Goal: Register for event/course

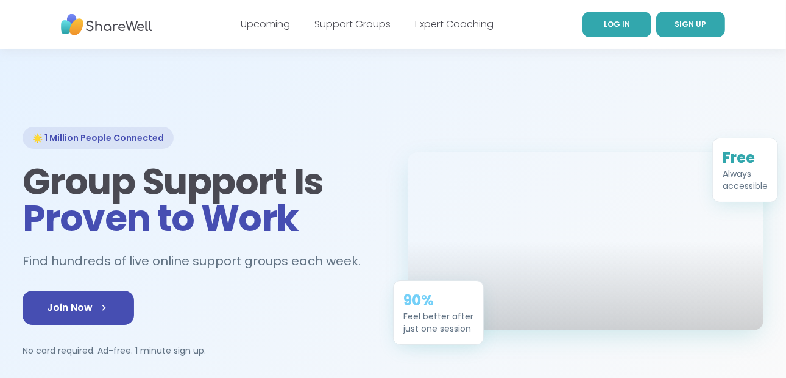
click at [611, 16] on link "LOG IN" at bounding box center [616, 25] width 69 height 26
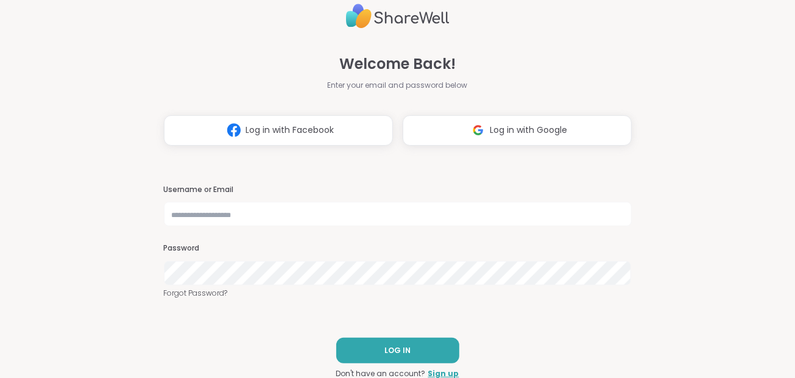
click at [326, 129] on button "Log in with Facebook" at bounding box center [278, 130] width 229 height 30
click at [518, 130] on span "Log in with Google" at bounding box center [528, 130] width 77 height 13
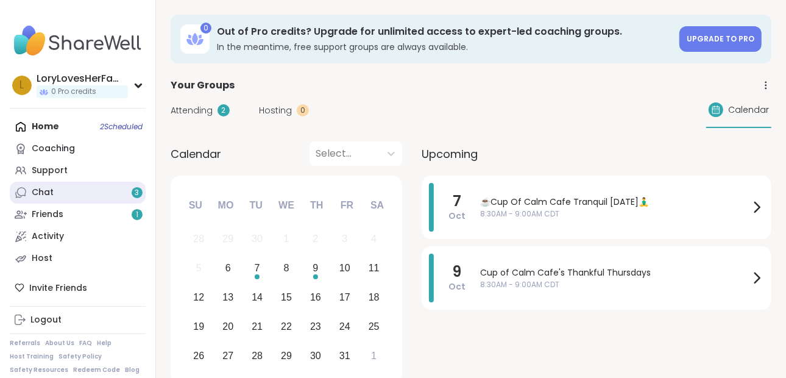
click at [52, 187] on link "Chat 3" at bounding box center [78, 192] width 136 height 22
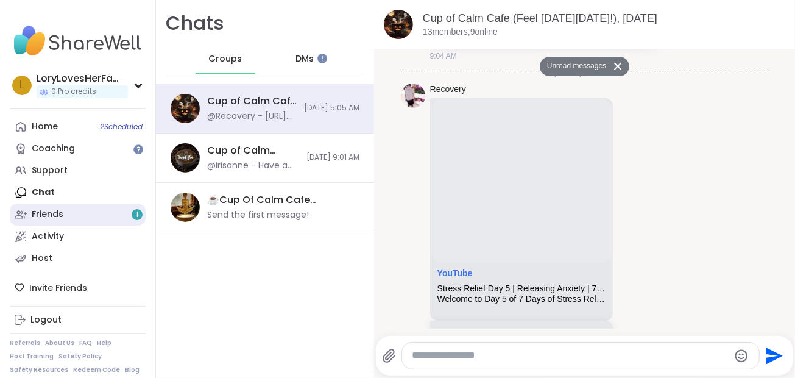
click at [30, 209] on link "Friends 1" at bounding box center [78, 214] width 136 height 22
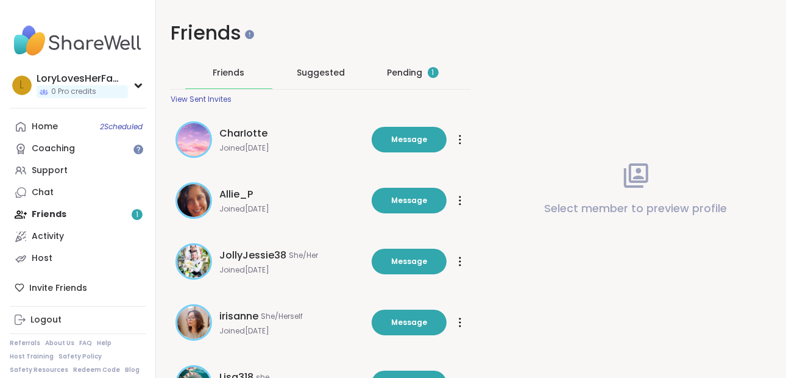
click at [410, 69] on div "Pending 1" at bounding box center [412, 72] width 51 height 12
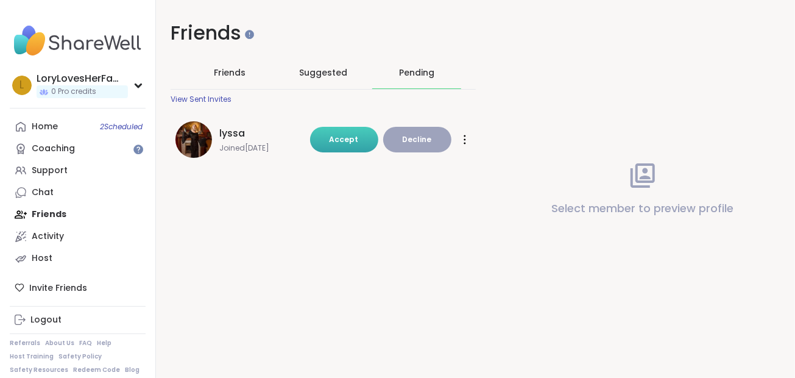
click at [333, 138] on span "Accept" at bounding box center [343, 139] width 29 height 10
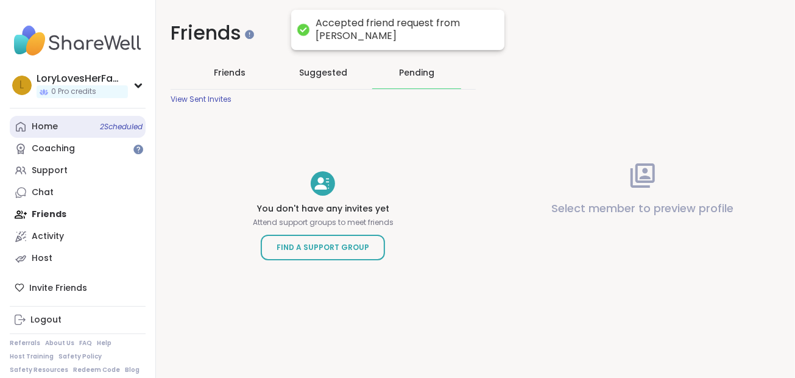
click at [49, 129] on div "Home 2 Scheduled" at bounding box center [45, 127] width 26 height 12
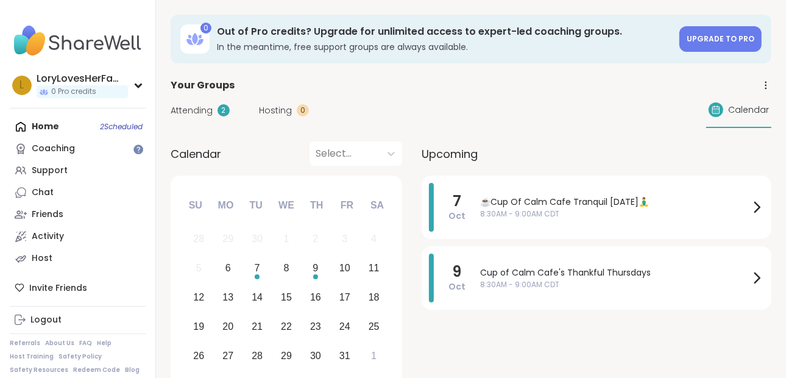
click at [46, 124] on div "Home 2 Scheduled Coaching Support Chat Friends Activity Host" at bounding box center [78, 192] width 136 height 153
click at [85, 47] on img at bounding box center [78, 40] width 136 height 43
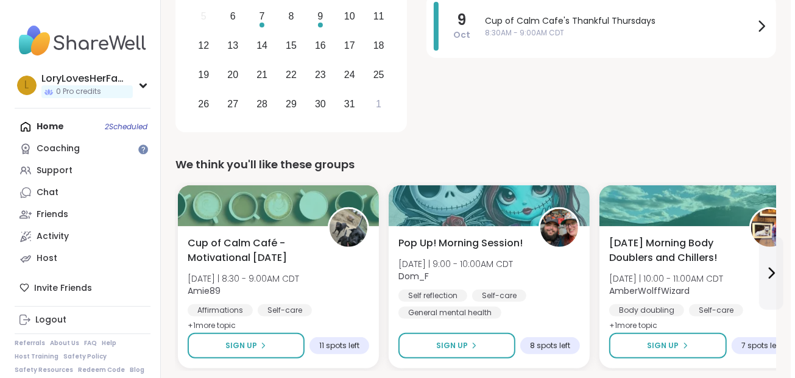
scroll to position [313, 0]
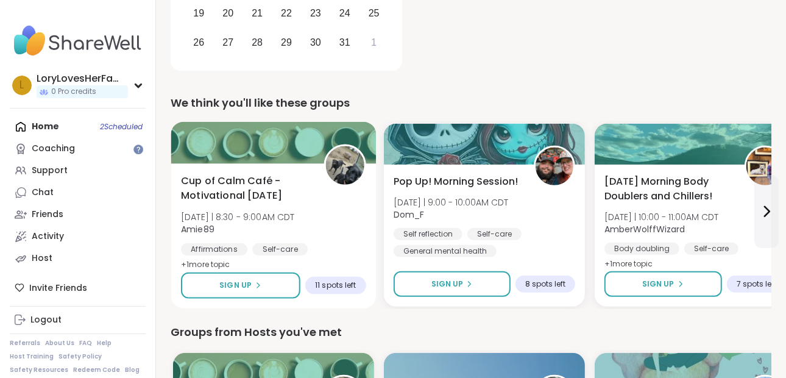
click at [290, 239] on div "Cup of Calm Café - Motivational Monday Mon 10/6 | 8:30 - 9:00AM CDT Amie89 Affi…" at bounding box center [273, 223] width 185 height 99
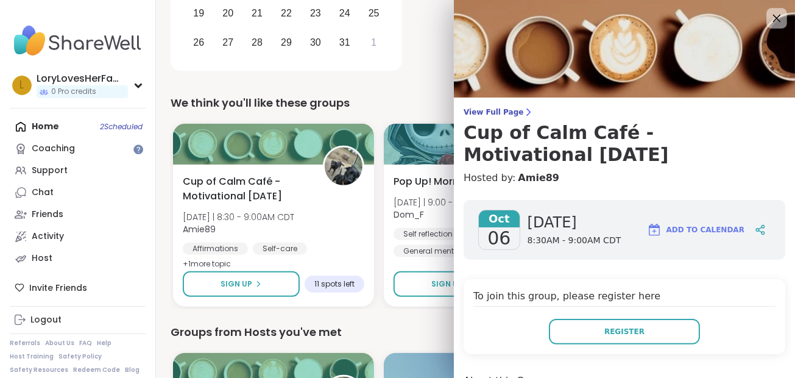
click at [769, 18] on icon at bounding box center [776, 17] width 15 height 15
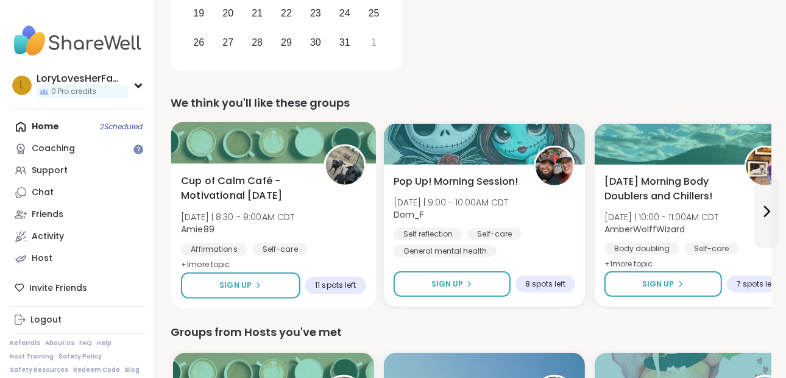
click at [273, 223] on span "Amie89" at bounding box center [238, 229] width 114 height 12
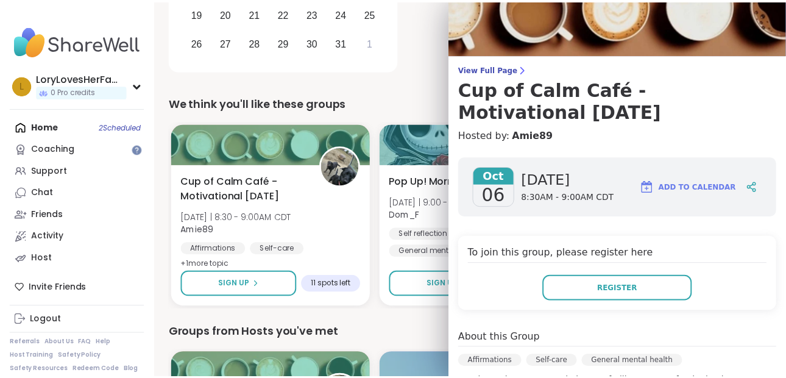
scroll to position [0, 0]
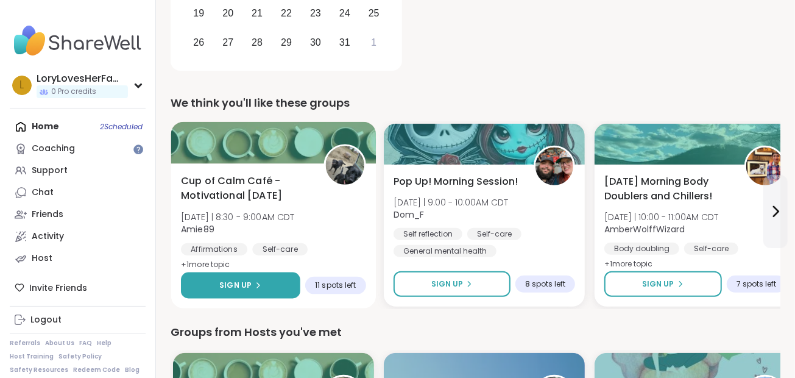
click at [244, 281] on span "Sign Up" at bounding box center [235, 285] width 32 height 11
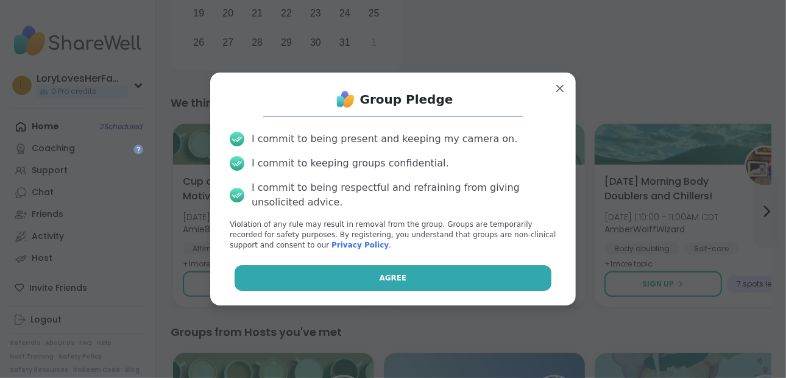
click at [329, 280] on button "Agree" at bounding box center [392, 278] width 317 height 26
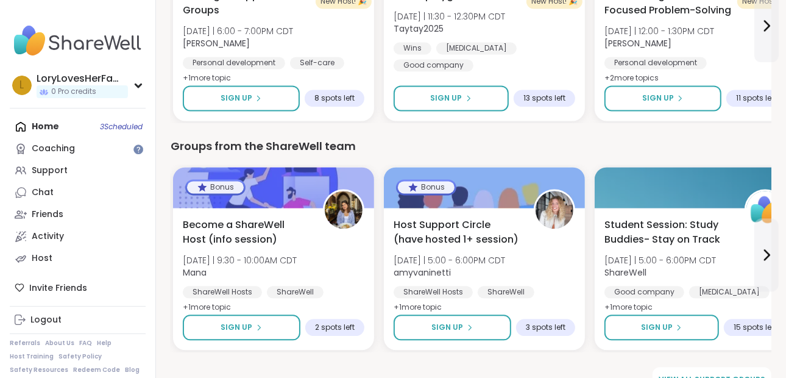
scroll to position [1669, 0]
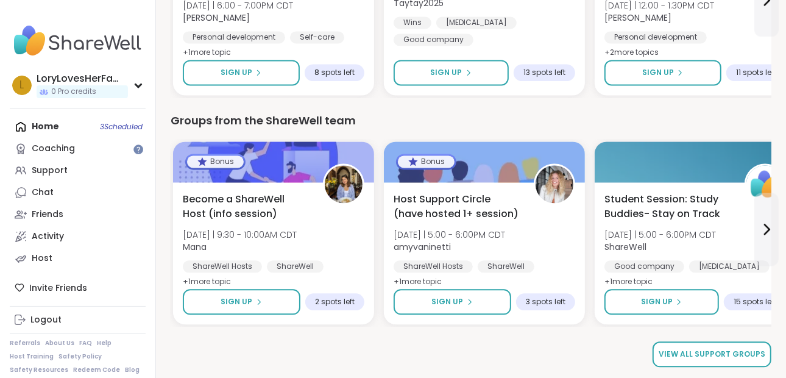
click at [740, 346] on link "View all support groups" at bounding box center [711, 354] width 119 height 26
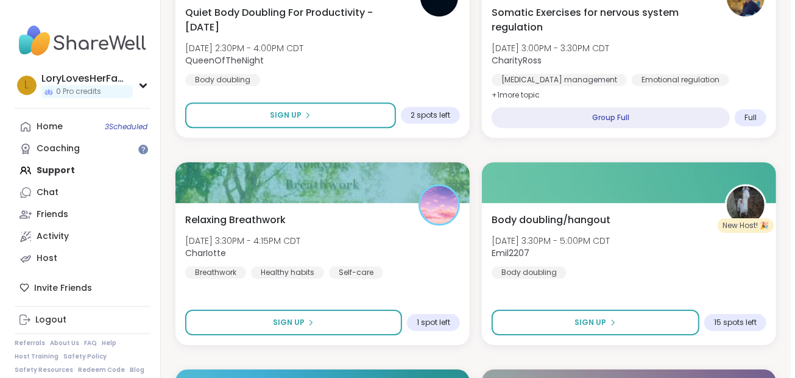
scroll to position [2510, 0]
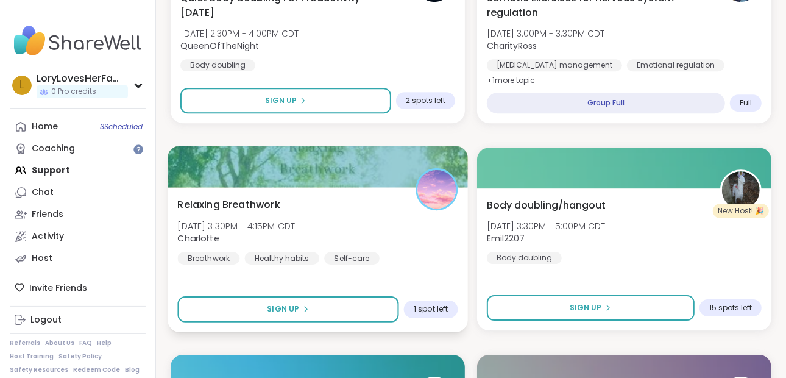
click at [262, 214] on div "Relaxing Breathwork Mon, Oct 06 | 3:30PM - 4:15PM CDT CharIotte Breathwork Heal…" at bounding box center [317, 230] width 280 height 67
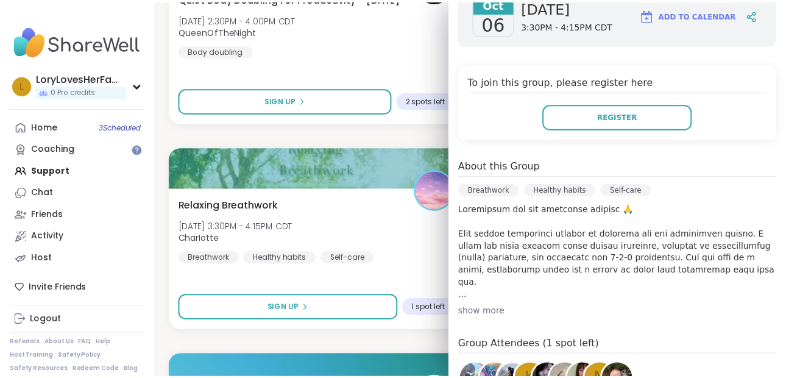
scroll to position [216, 0]
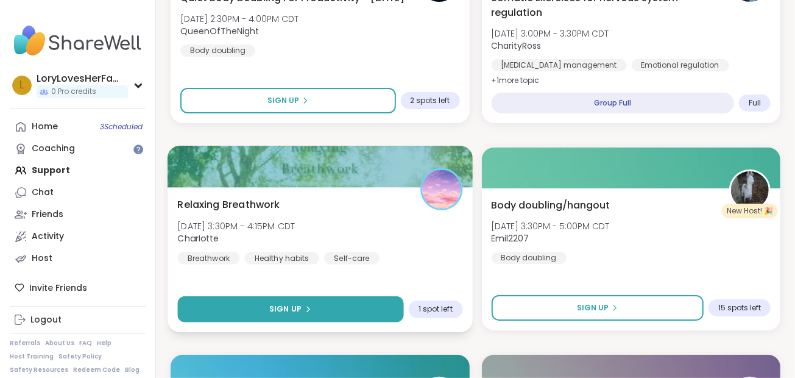
click at [314, 312] on button "Sign Up" at bounding box center [290, 309] width 226 height 26
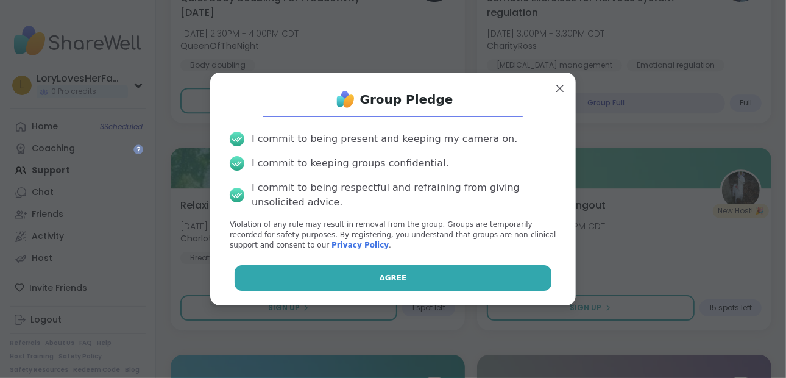
click at [385, 270] on button "Agree" at bounding box center [392, 278] width 317 height 26
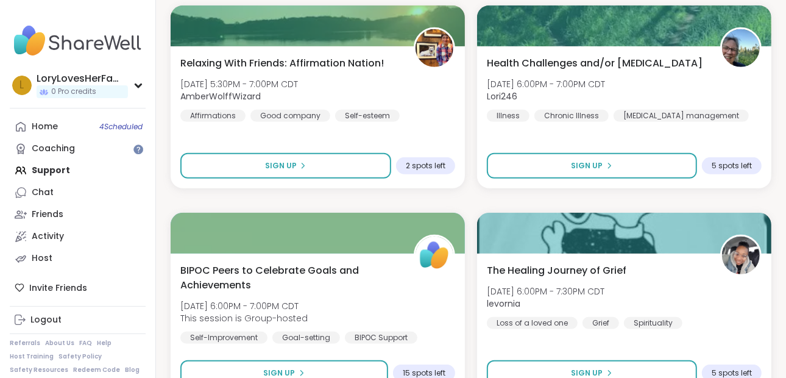
scroll to position [3547, 0]
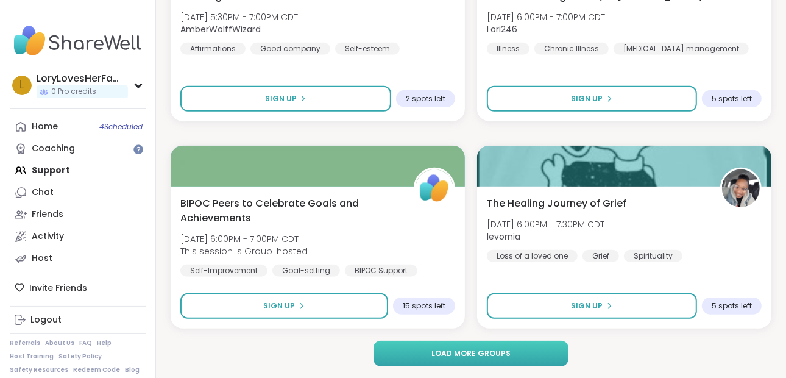
click at [543, 359] on button "Load more groups" at bounding box center [470, 353] width 195 height 26
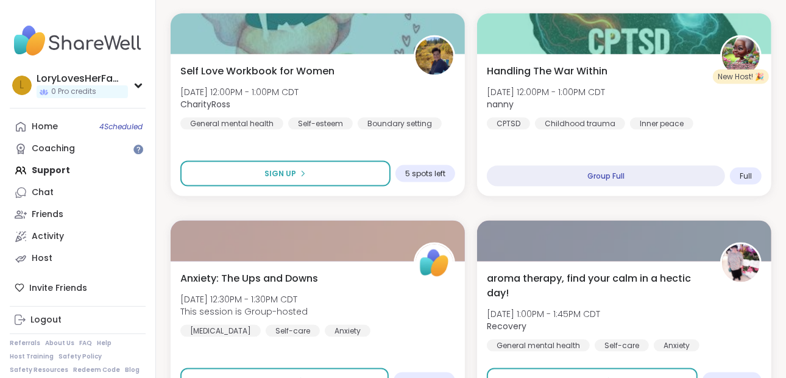
scroll to position [7274, 0]
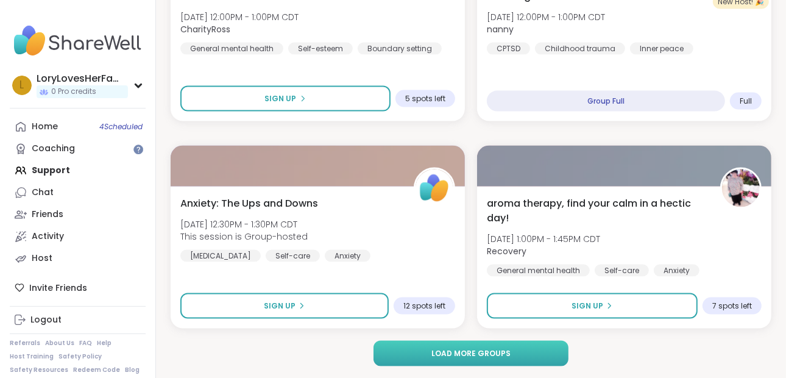
click at [524, 359] on button "Load more groups" at bounding box center [470, 353] width 195 height 26
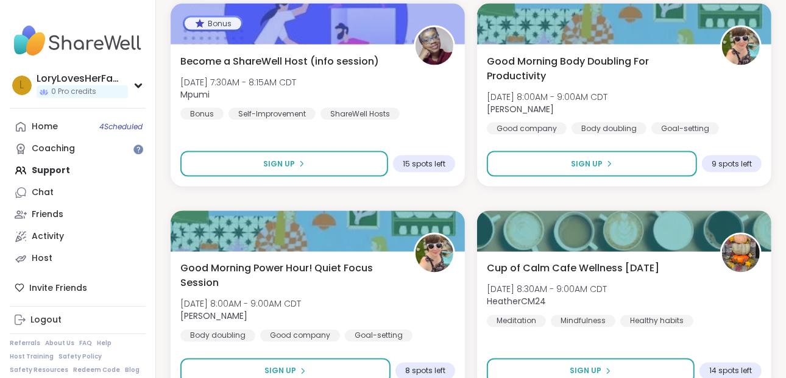
scroll to position [10577, 0]
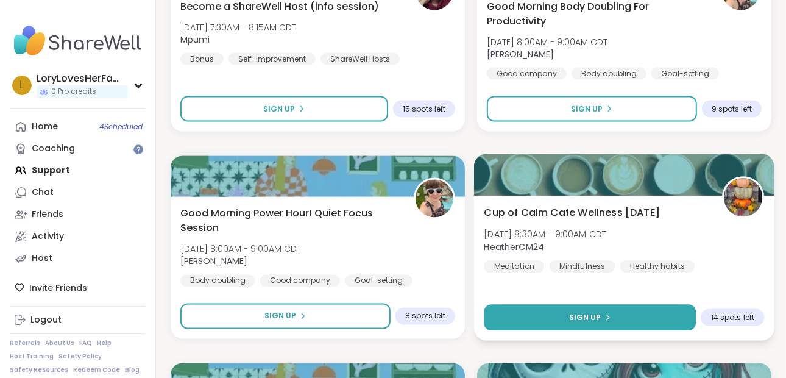
click at [656, 322] on button "Sign Up" at bounding box center [590, 318] width 212 height 26
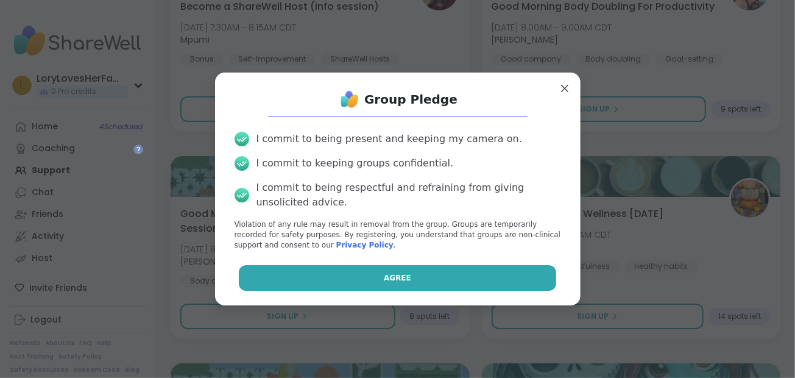
click at [415, 275] on button "Agree" at bounding box center [397, 278] width 317 height 26
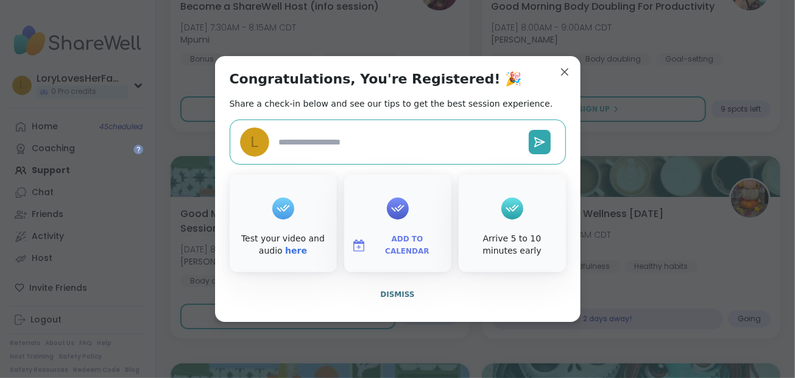
type textarea "*"
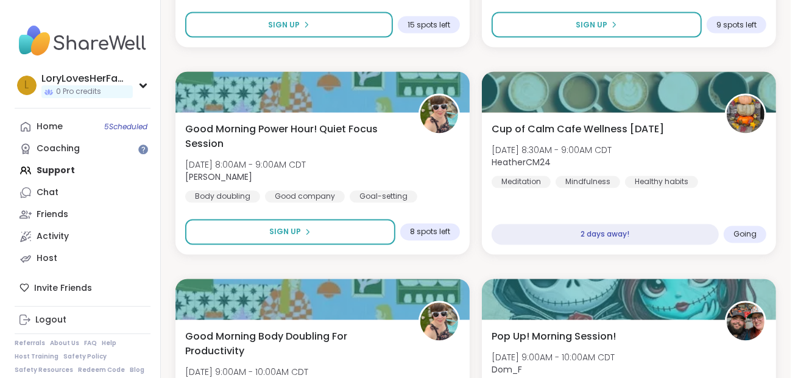
scroll to position [10702, 0]
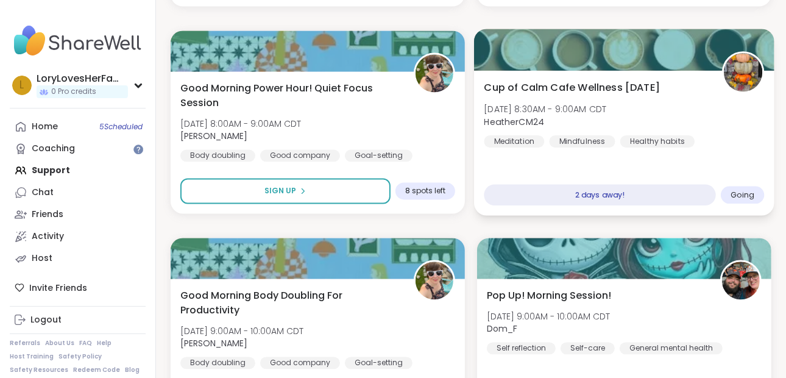
click at [625, 101] on div "Cup of Calm Cafe Wellness Wednesday Wed, Oct 08 | 8:30AM - 9:00AM CDT HeatherCM…" at bounding box center [624, 113] width 280 height 67
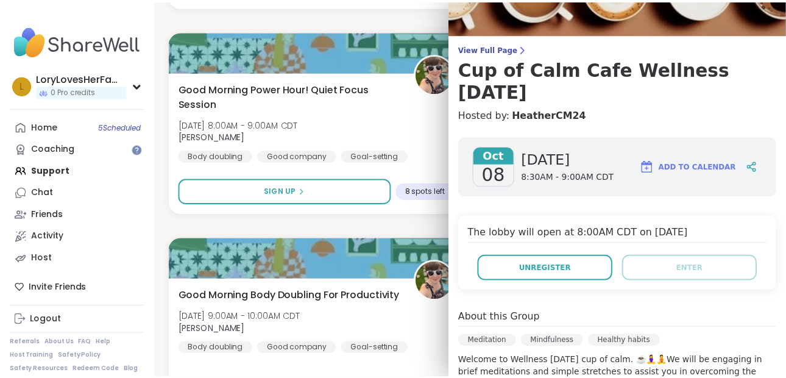
scroll to position [0, 0]
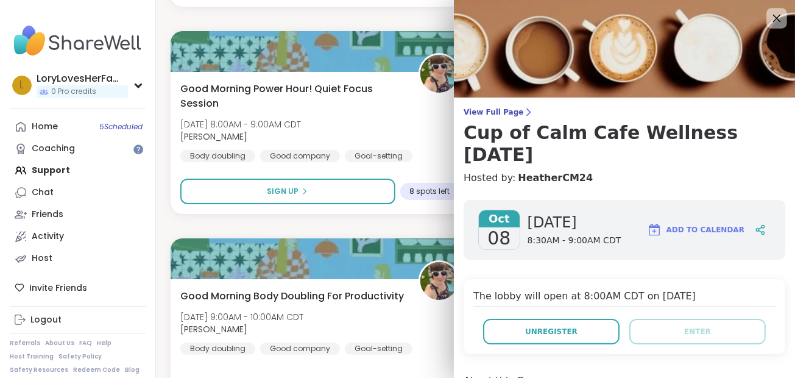
click at [769, 14] on icon at bounding box center [776, 17] width 15 height 15
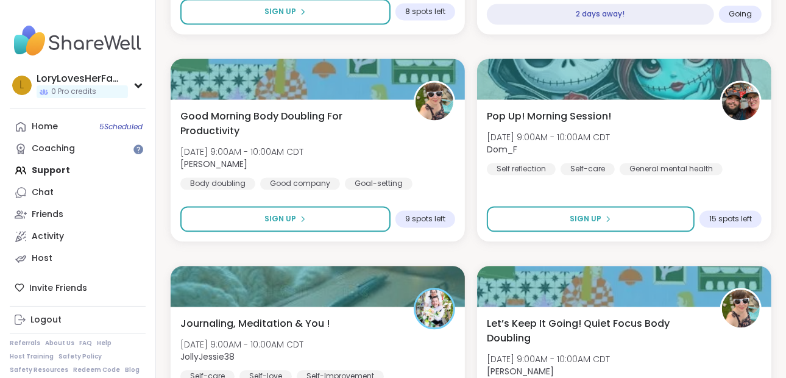
scroll to position [10949, 0]
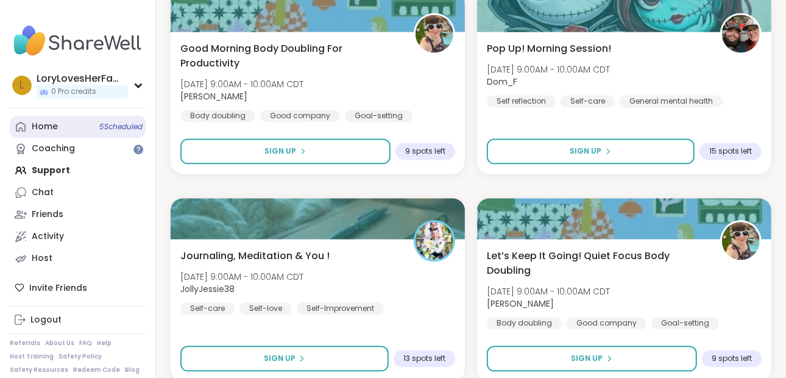
click at [34, 123] on div "Home 5 Scheduled" at bounding box center [45, 127] width 26 height 12
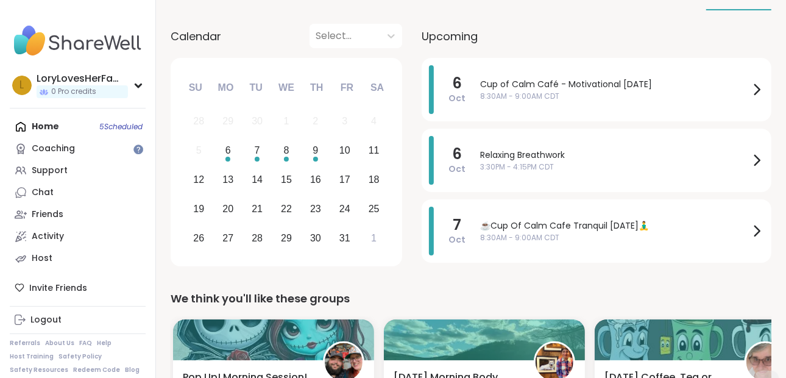
scroll to position [139, 0]
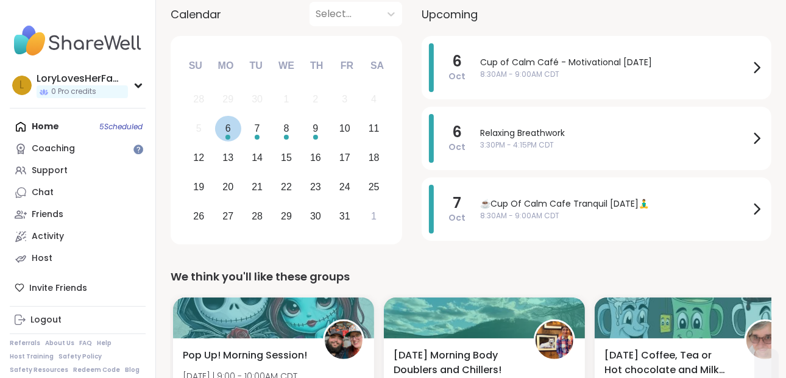
click at [230, 129] on div "6" at bounding box center [227, 128] width 5 height 16
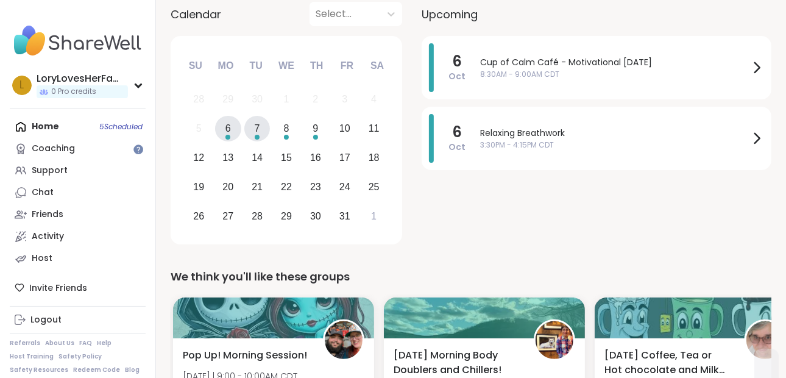
click at [250, 125] on div "7" at bounding box center [257, 129] width 26 height 26
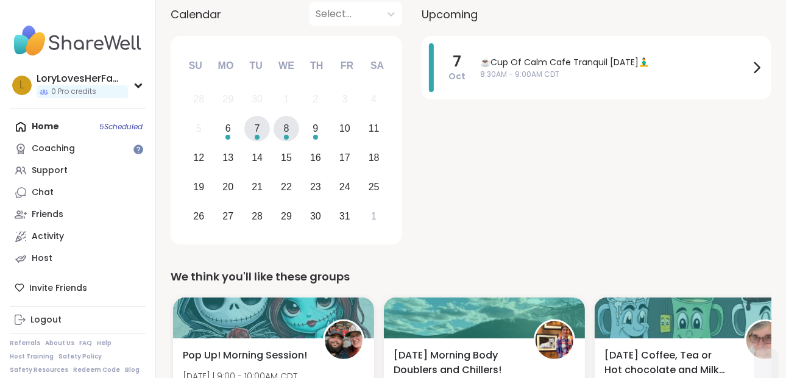
click at [287, 131] on div "8" at bounding box center [286, 128] width 5 height 16
click at [316, 132] on div "9" at bounding box center [314, 128] width 5 height 16
click at [340, 129] on div "10" at bounding box center [344, 128] width 11 height 16
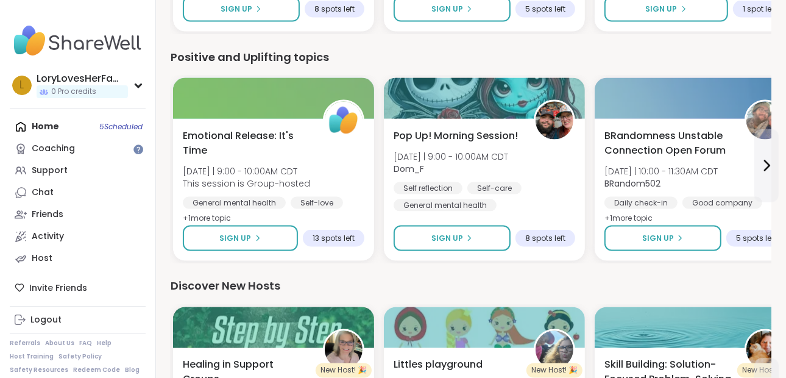
scroll to position [1669, 0]
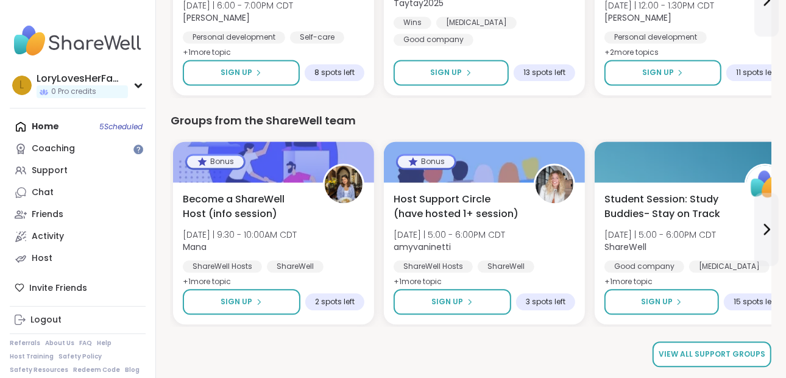
click at [727, 357] on span "View all support groups" at bounding box center [711, 353] width 107 height 11
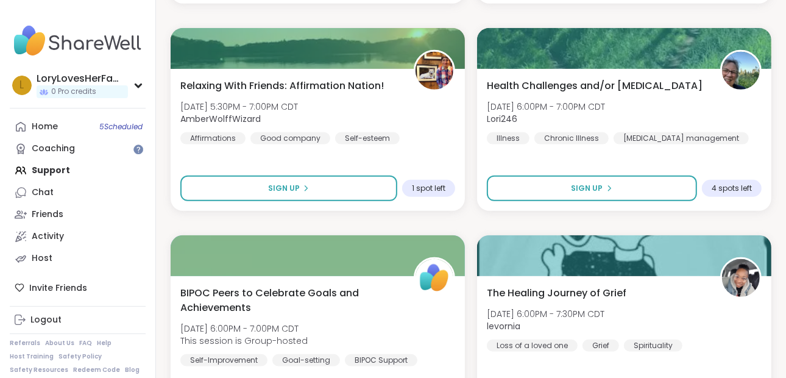
scroll to position [3547, 0]
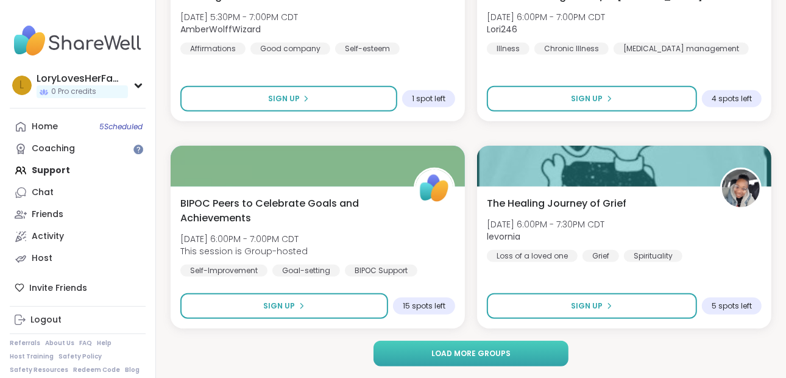
click at [527, 359] on button "Load more groups" at bounding box center [470, 353] width 195 height 26
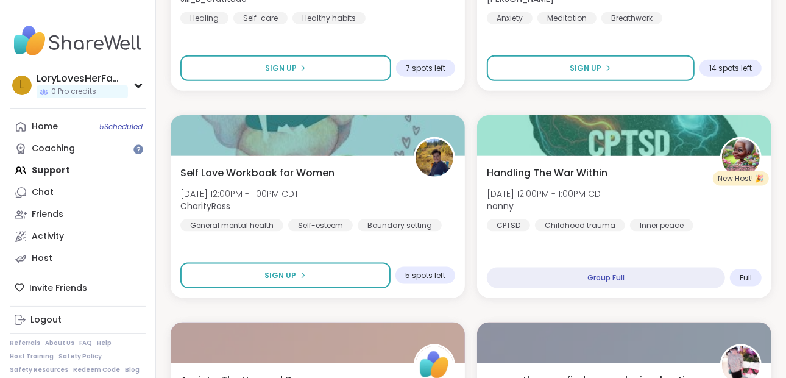
scroll to position [7274, 0]
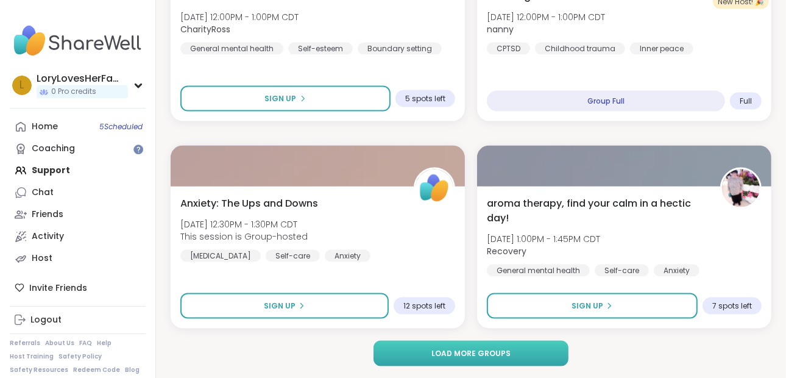
click at [516, 359] on button "Load more groups" at bounding box center [470, 353] width 195 height 26
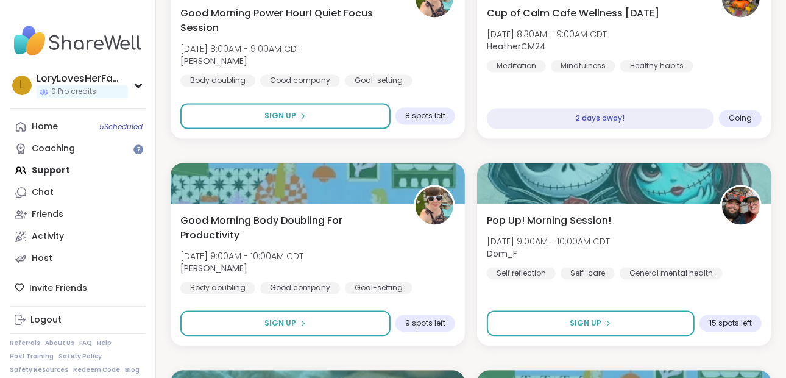
scroll to position [11001, 0]
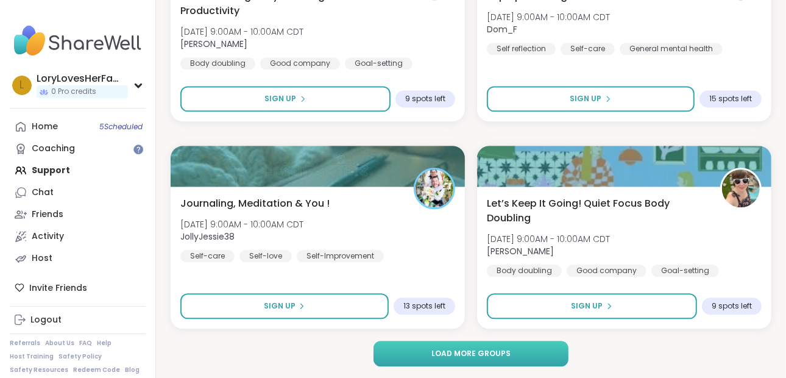
click at [541, 356] on button "Load more groups" at bounding box center [470, 353] width 195 height 26
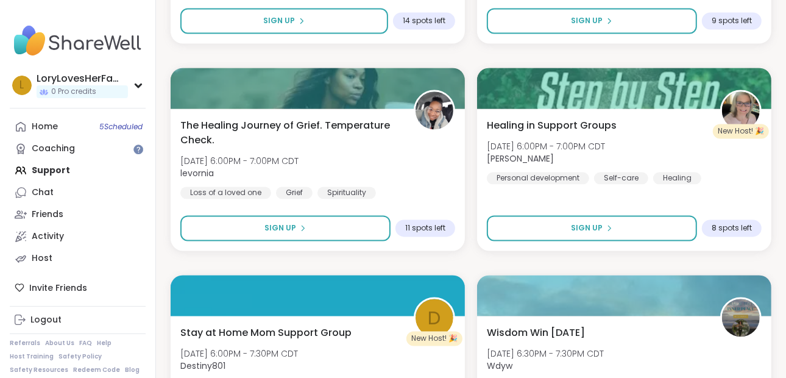
scroll to position [14729, 0]
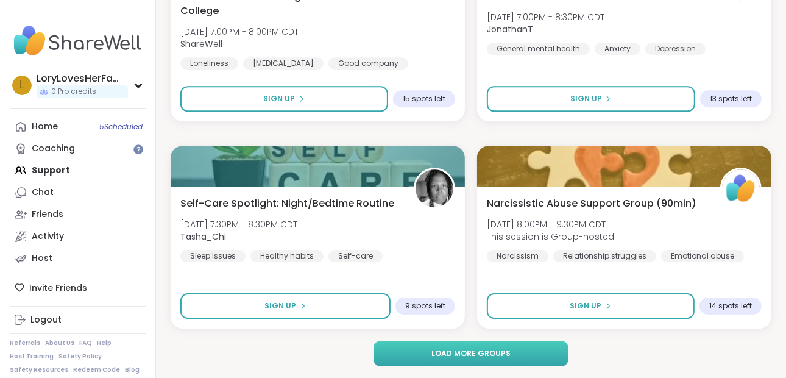
click at [527, 343] on button "Load more groups" at bounding box center [470, 353] width 195 height 26
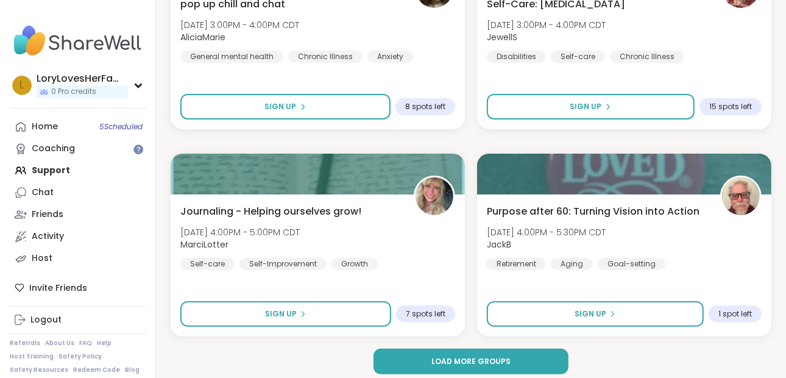
scroll to position [18456, 0]
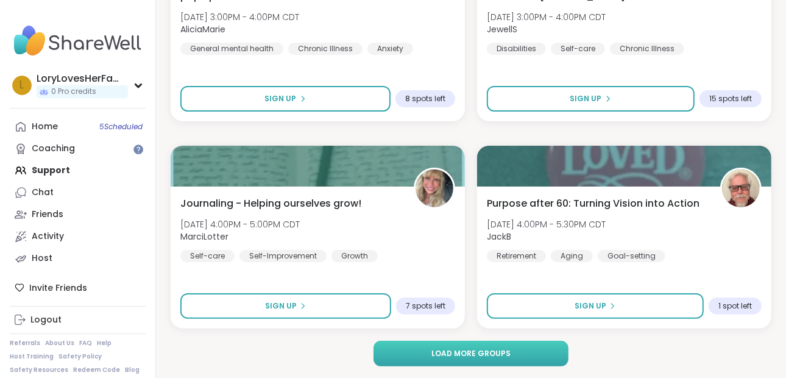
click at [532, 354] on button "Load more groups" at bounding box center [470, 353] width 195 height 26
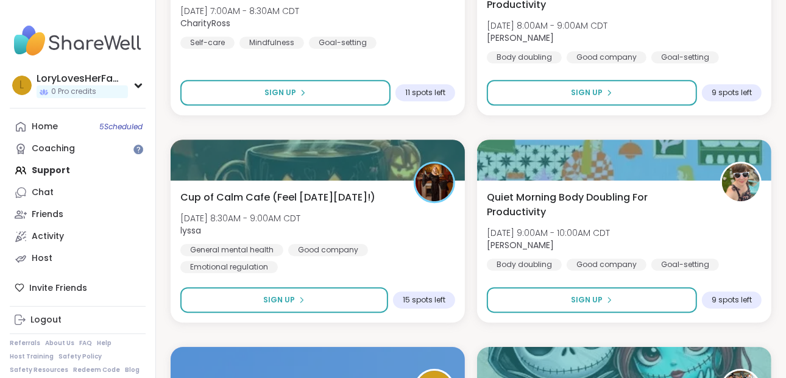
scroll to position [20821, 0]
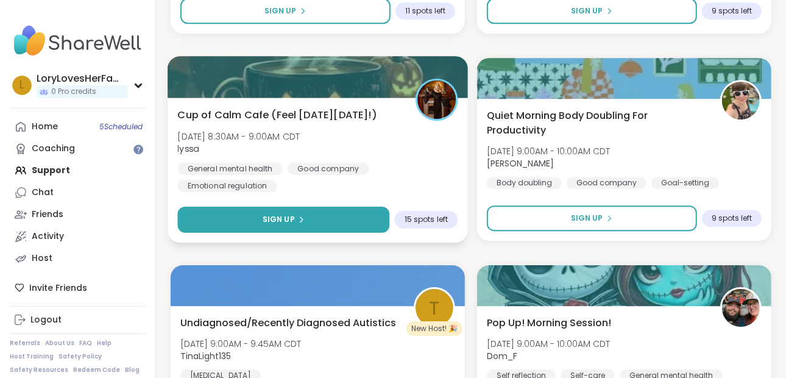
click at [347, 227] on button "Sign Up" at bounding box center [283, 219] width 212 height 26
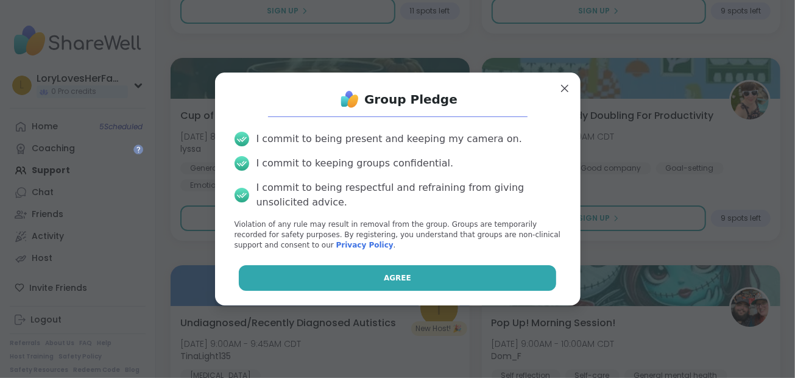
click at [372, 270] on button "Agree" at bounding box center [397, 278] width 317 height 26
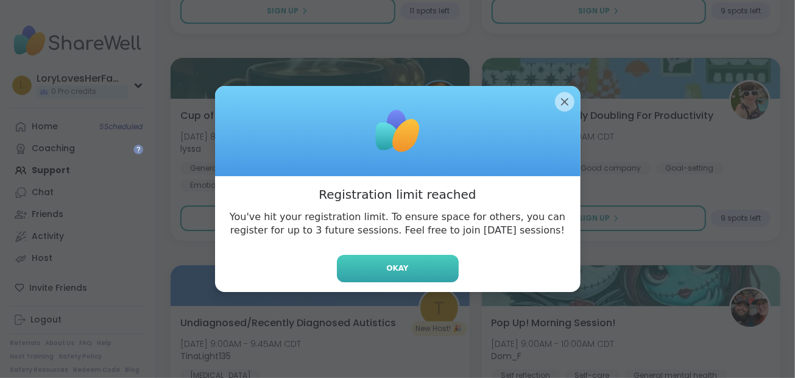
click at [407, 262] on button "Okay" at bounding box center [398, 268] width 122 height 27
